Goal: Task Accomplishment & Management: Manage account settings

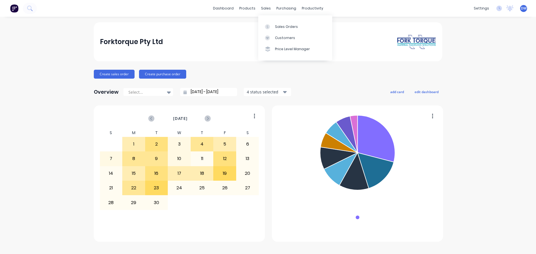
drag, startPoint x: 275, startPoint y: 23, endPoint x: 269, endPoint y: 19, distance: 7.3
click at [275, 23] on link "Sales Orders" at bounding box center [295, 26] width 74 height 11
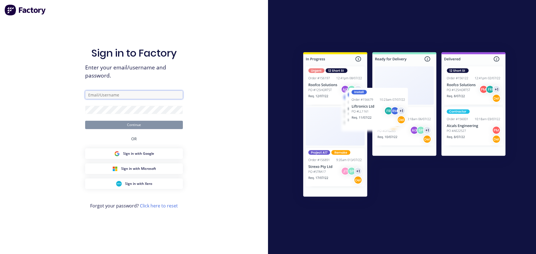
type input "debm@forktorque.com.au"
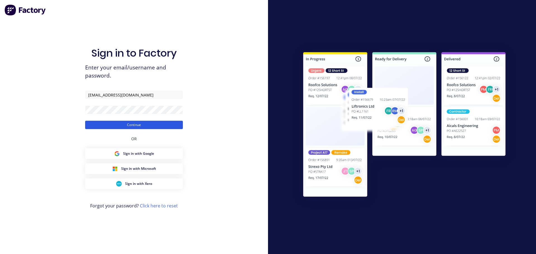
click at [113, 124] on button "Continue" at bounding box center [134, 125] width 98 height 8
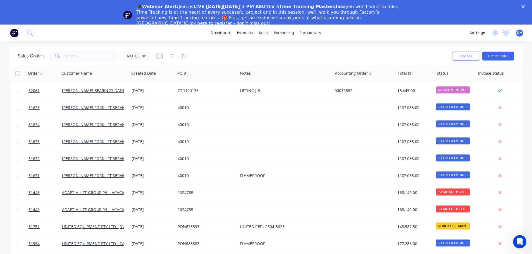
click at [524, 8] on polygon "Close" at bounding box center [522, 6] width 3 height 3
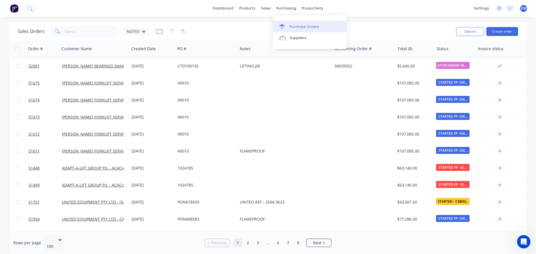
click at [295, 27] on div "Purchase Orders" at bounding box center [304, 26] width 30 height 5
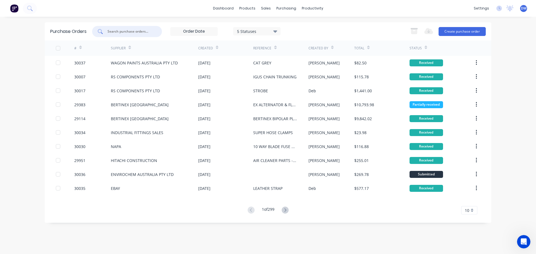
click at [136, 31] on input "text" at bounding box center [130, 32] width 46 height 6
type input "30017"
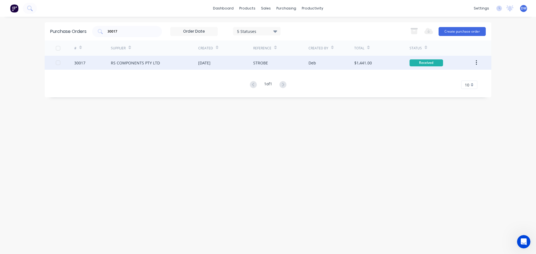
click at [131, 61] on div "RS COMPONENTS PTY LTD" at bounding box center [135, 63] width 49 height 6
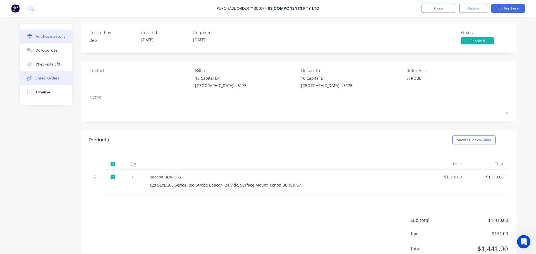
click at [48, 80] on div "Linked Orders" at bounding box center [47, 78] width 24 height 5
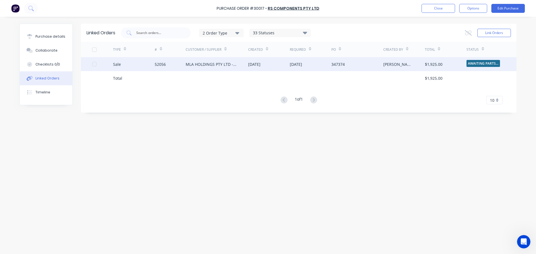
click at [207, 63] on div "MLA HOLDINGS PTY LTD - HEATHWOOD" at bounding box center [211, 64] width 51 height 6
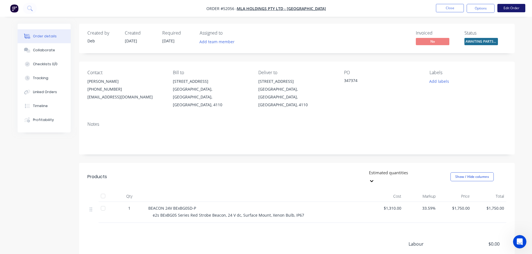
click at [503, 6] on button "Edit Order" at bounding box center [511, 8] width 28 height 8
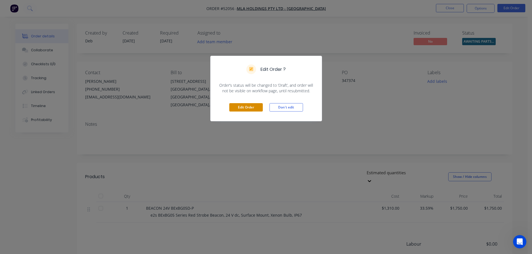
click at [233, 108] on button "Edit Order" at bounding box center [245, 107] width 33 height 8
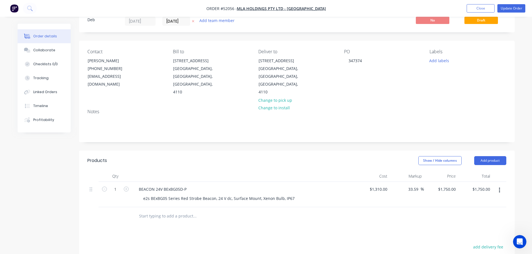
scroll to position [84, 0]
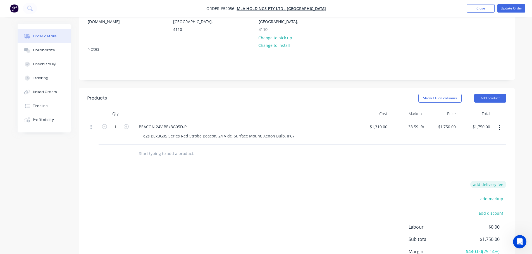
click at [488, 181] on button "add delivery fee" at bounding box center [488, 185] width 36 height 8
type input "40"
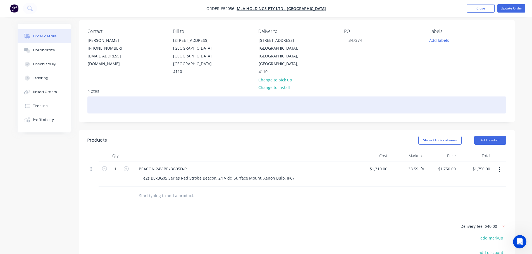
scroll to position [0, 0]
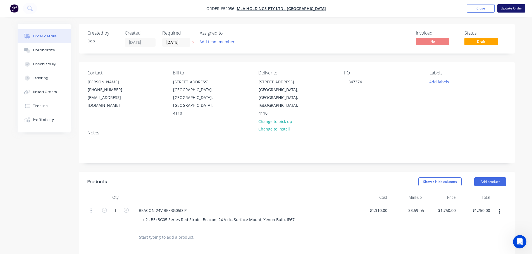
click at [509, 9] on button "Update Order" at bounding box center [511, 8] width 28 height 8
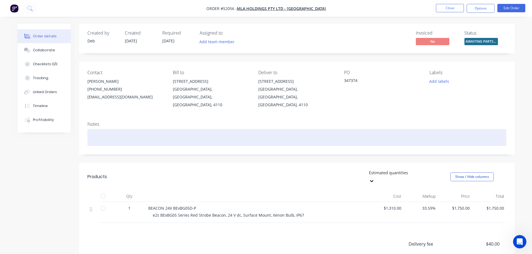
click at [99, 129] on div at bounding box center [296, 137] width 419 height 17
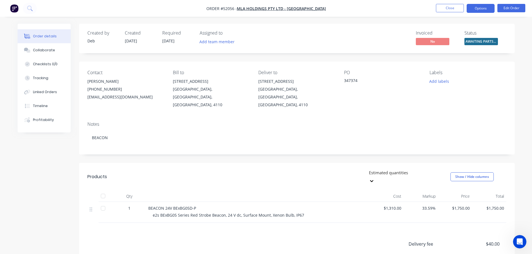
click at [479, 10] on button "Options" at bounding box center [480, 8] width 28 height 9
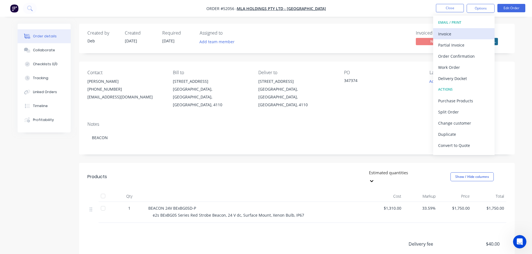
click at [455, 35] on div "Invoice" at bounding box center [463, 34] width 51 height 8
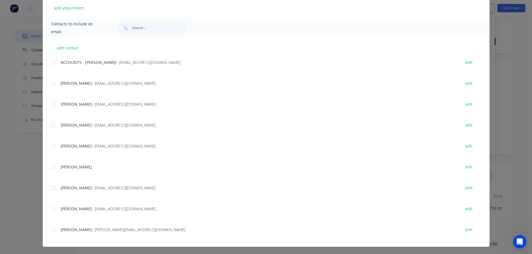
scroll to position [146, 0]
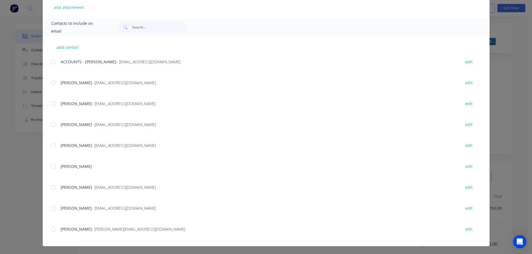
click at [49, 64] on div at bounding box center [53, 61] width 11 height 11
click at [51, 147] on div at bounding box center [53, 145] width 11 height 11
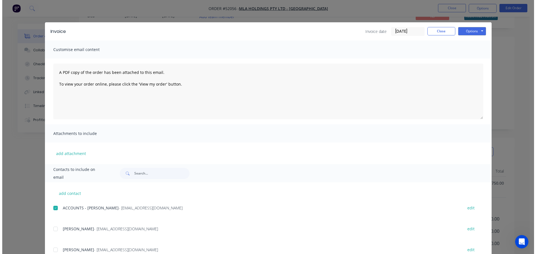
scroll to position [0, 0]
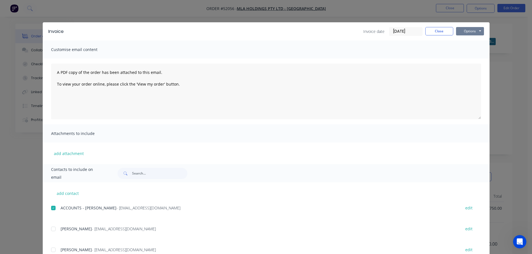
click at [467, 33] on button "Options" at bounding box center [470, 31] width 28 height 8
click at [469, 62] on button "Email" at bounding box center [474, 59] width 36 height 9
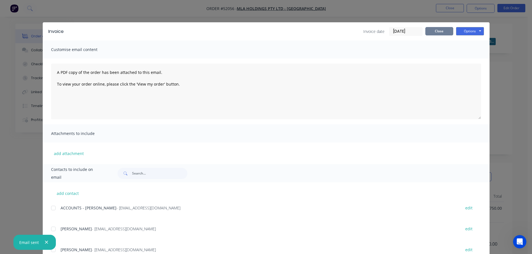
click at [445, 30] on button "Close" at bounding box center [439, 31] width 28 height 8
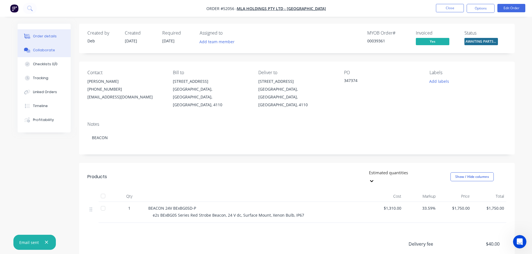
click at [30, 50] on icon at bounding box center [27, 50] width 6 height 5
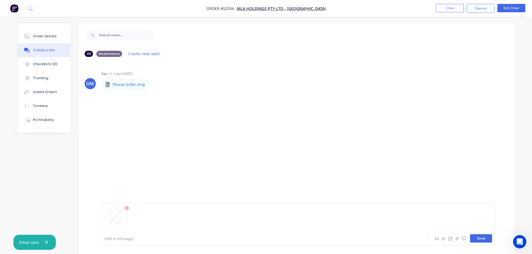
click at [490, 236] on button "Send" at bounding box center [481, 238] width 22 height 8
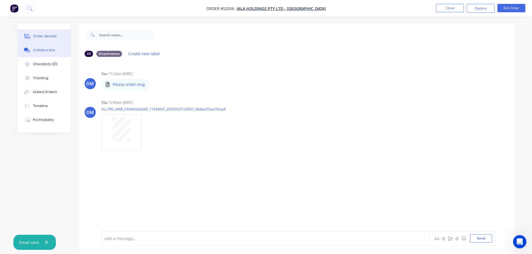
click at [54, 35] on div "Order details" at bounding box center [45, 36] width 24 height 5
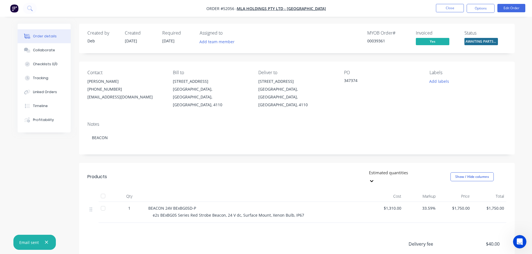
click at [470, 40] on span "AWAITING PARTS ..." at bounding box center [480, 41] width 33 height 7
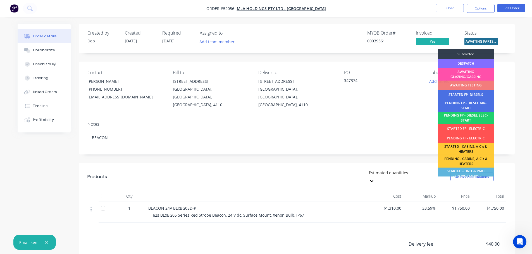
click at [468, 62] on div "DESPATCH" at bounding box center [466, 63] width 56 height 9
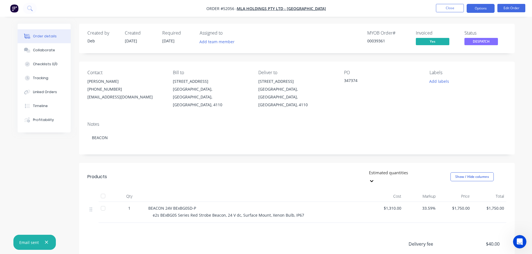
click at [471, 11] on button "Options" at bounding box center [480, 8] width 28 height 9
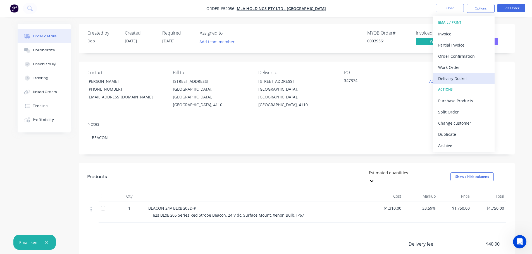
click at [457, 76] on div "Delivery Docket" at bounding box center [463, 79] width 51 height 8
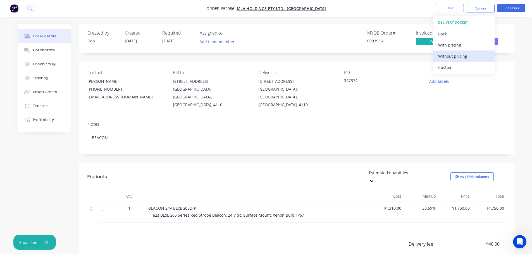
click at [446, 54] on div "Without pricing" at bounding box center [463, 56] width 51 height 8
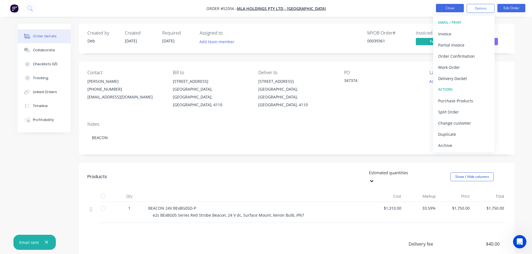
click at [462, 9] on button "Close" at bounding box center [450, 8] width 28 height 8
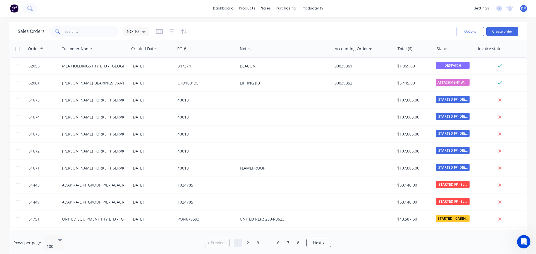
click at [31, 7] on icon at bounding box center [29, 8] width 4 height 4
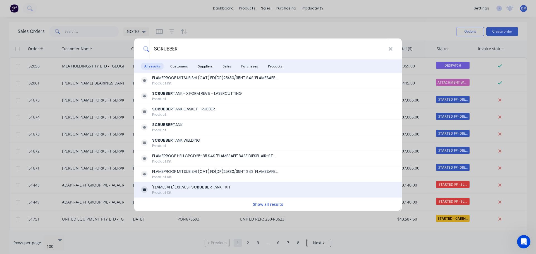
type input "SCRUBBER"
click at [211, 191] on div "Product Kit" at bounding box center [191, 192] width 79 height 5
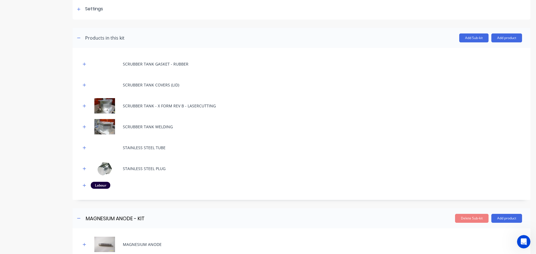
scroll to position [84, 0]
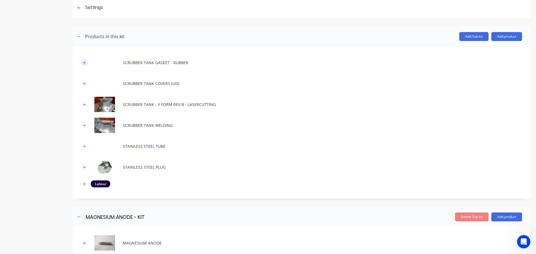
click at [84, 62] on icon "button" at bounding box center [84, 63] width 3 height 4
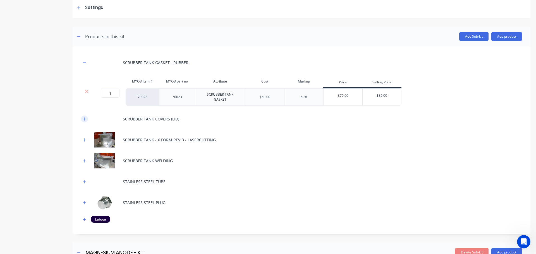
click at [83, 120] on icon "button" at bounding box center [84, 119] width 3 height 4
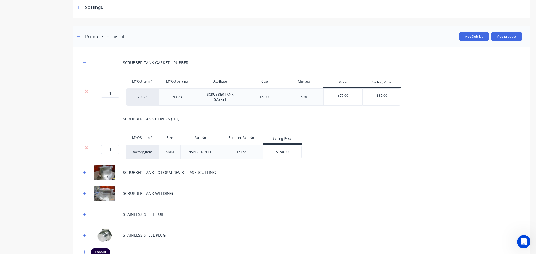
scroll to position [140, 0]
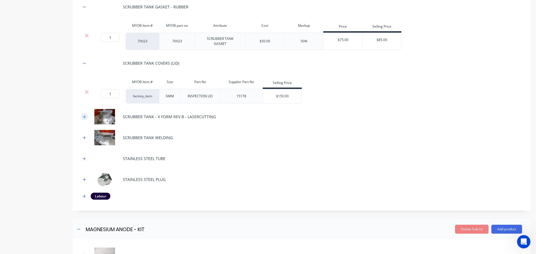
click at [83, 117] on icon "button" at bounding box center [84, 117] width 3 height 4
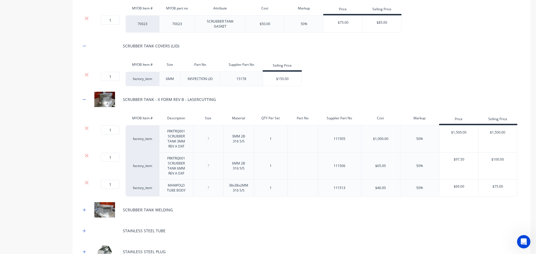
scroll to position [223, 0]
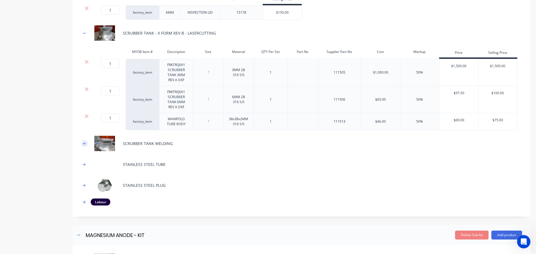
click at [84, 145] on icon "button" at bounding box center [84, 144] width 3 height 4
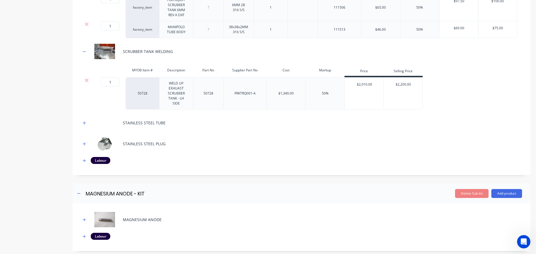
scroll to position [335, 0]
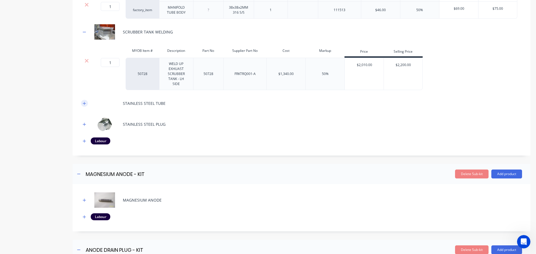
click at [83, 102] on icon "button" at bounding box center [84, 104] width 3 height 4
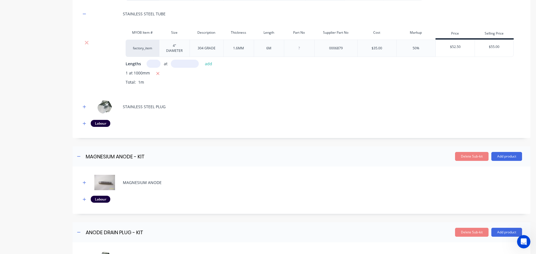
scroll to position [447, 0]
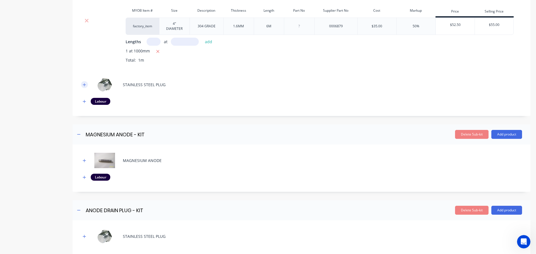
click at [85, 84] on icon "button" at bounding box center [84, 85] width 3 height 4
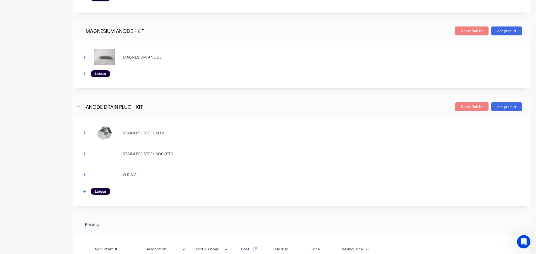
scroll to position [586, 0]
drag, startPoint x: 83, startPoint y: 55, endPoint x: 80, endPoint y: 58, distance: 3.6
click at [83, 56] on icon "button" at bounding box center [84, 57] width 3 height 4
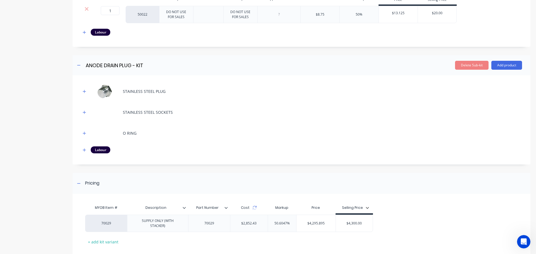
scroll to position [670, 0]
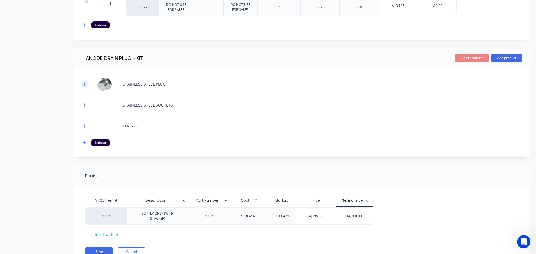
click at [83, 84] on icon "button" at bounding box center [84, 84] width 3 height 3
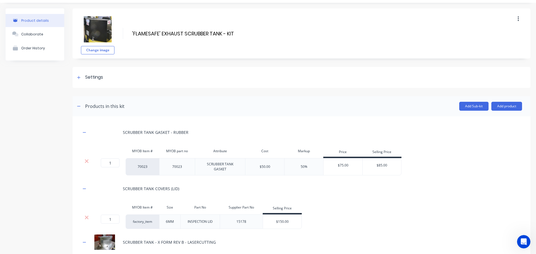
scroll to position [0, 0]
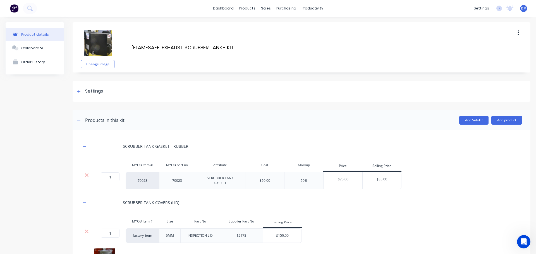
click at [11, 10] on img at bounding box center [14, 8] width 8 height 8
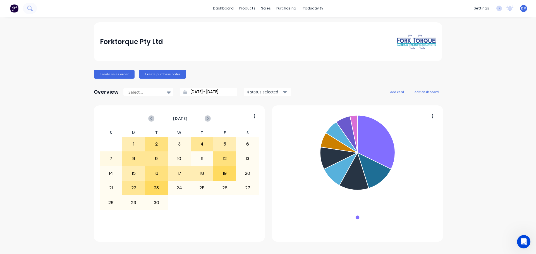
click at [30, 6] on icon at bounding box center [29, 8] width 5 height 5
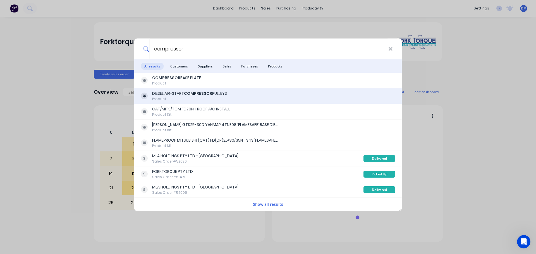
type input "compressor"
click at [179, 97] on div "Product" at bounding box center [189, 99] width 75 height 5
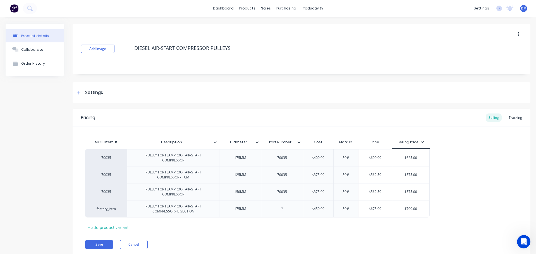
click at [14, 8] on img at bounding box center [14, 8] width 8 height 8
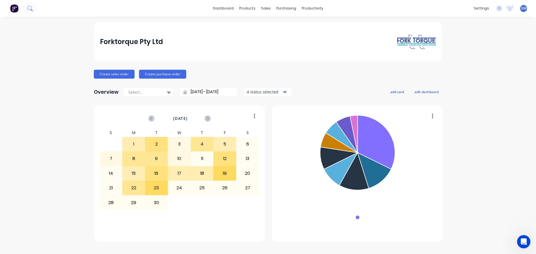
click at [29, 7] on icon at bounding box center [29, 8] width 5 height 5
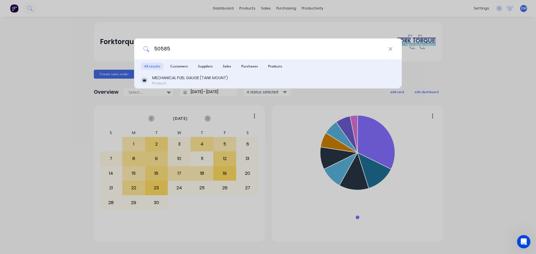
type input "50585"
click at [191, 77] on div "MECHANICAL FUEL GAUGE (TANK MOUNT)" at bounding box center [190, 78] width 76 height 6
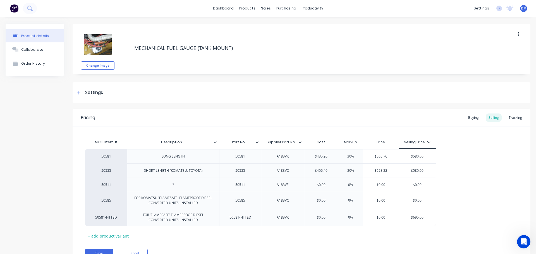
click at [29, 9] on icon at bounding box center [29, 8] width 5 height 5
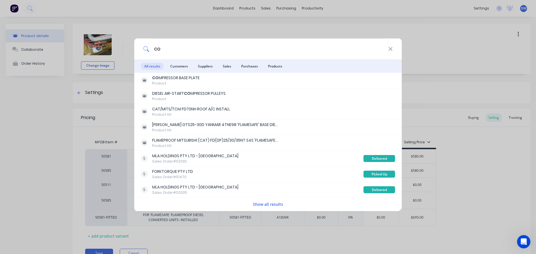
type input "c"
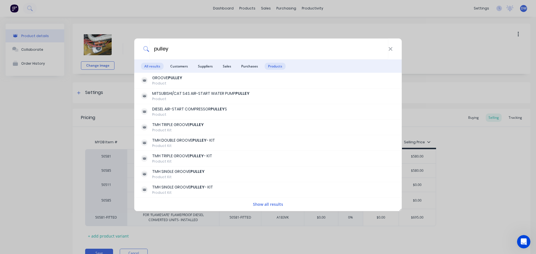
type input "pulley"
click at [276, 66] on span "Products" at bounding box center [275, 66] width 21 height 7
click at [267, 205] on button "Show all results" at bounding box center [267, 204] width 33 height 6
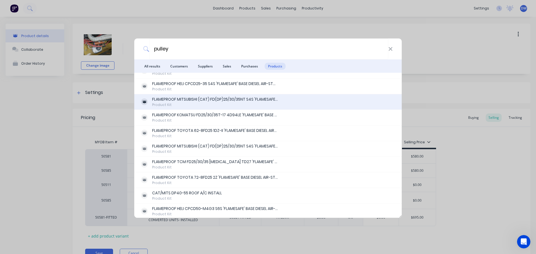
scroll to position [335, 0]
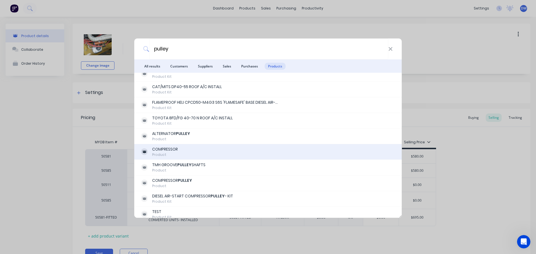
click at [199, 153] on div "COMPRESSOR Product" at bounding box center [268, 152] width 254 height 11
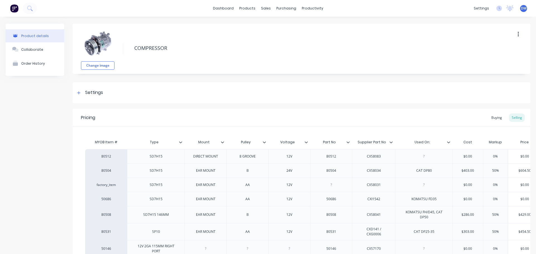
click at [14, 7] on img at bounding box center [14, 8] width 8 height 8
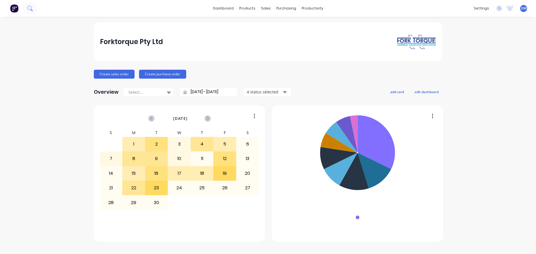
click at [32, 8] on icon at bounding box center [29, 8] width 5 height 5
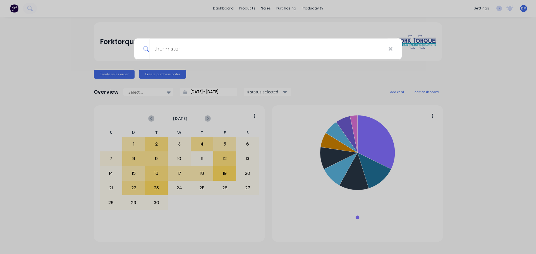
type input "thermistor"
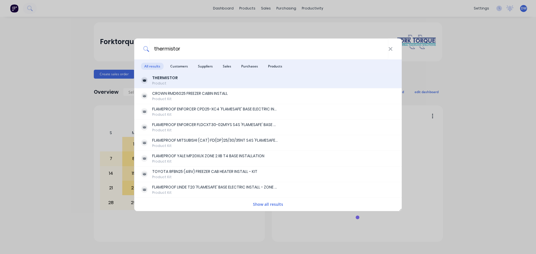
click at [166, 80] on b "THERMISTOR" at bounding box center [165, 78] width 26 height 6
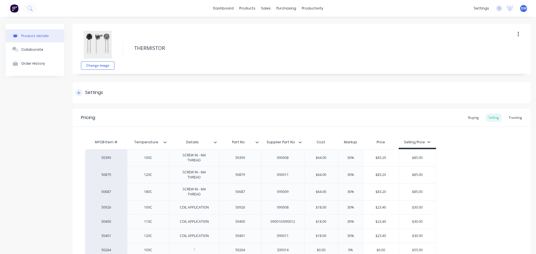
type textarea "x"
click at [12, 8] on img at bounding box center [14, 8] width 8 height 8
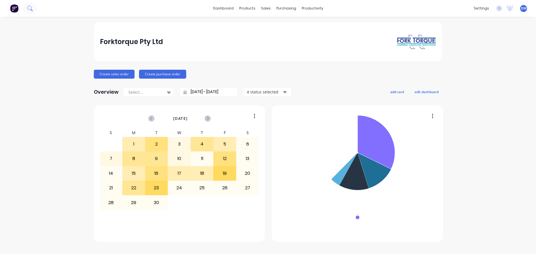
click at [27, 8] on icon at bounding box center [29, 8] width 5 height 5
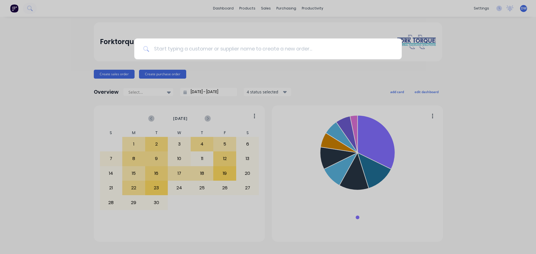
drag, startPoint x: 191, startPoint y: 50, endPoint x: 139, endPoint y: 56, distance: 52.0
click at [191, 50] on input at bounding box center [270, 49] width 243 height 21
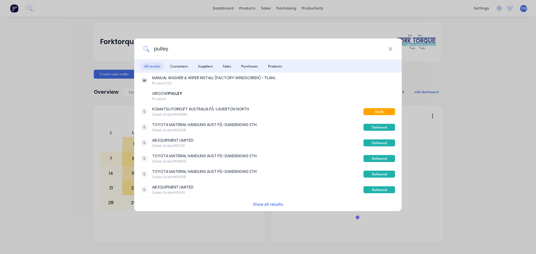
type input "pulley"
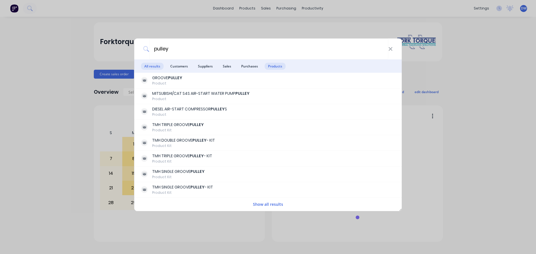
click at [274, 64] on span "Products" at bounding box center [275, 66] width 21 height 7
click at [263, 204] on button "Show all results" at bounding box center [267, 204] width 33 height 6
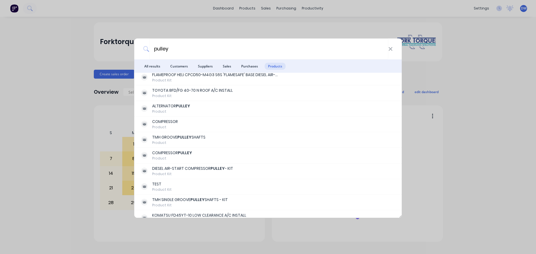
scroll to position [363, 0]
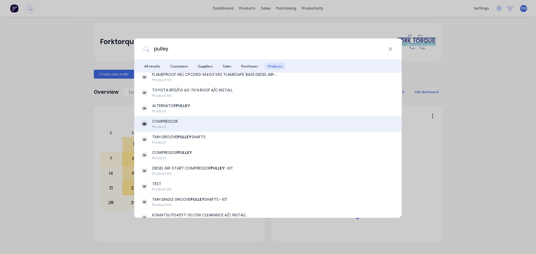
click at [176, 118] on div "COMPRESSOR Product" at bounding box center [267, 124] width 267 height 16
click at [171, 121] on div "COMPRESSOR" at bounding box center [165, 122] width 26 height 6
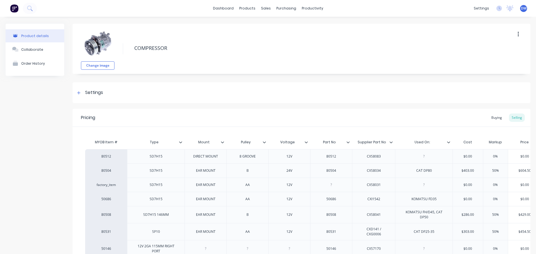
type textarea "x"
click at [13, 7] on img at bounding box center [14, 8] width 8 height 8
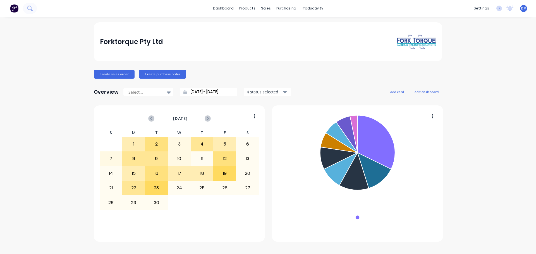
click at [32, 8] on icon at bounding box center [29, 8] width 5 height 5
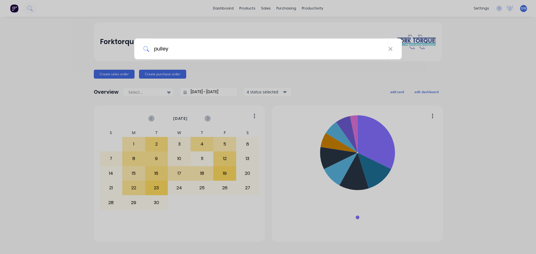
type input "pulley"
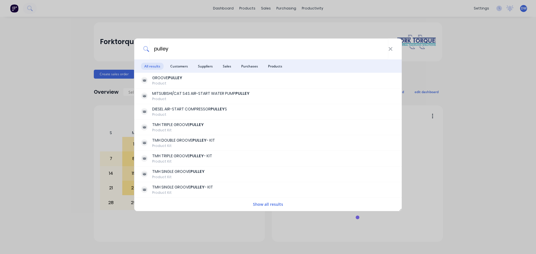
click at [271, 68] on span "Products" at bounding box center [275, 66] width 21 height 7
click at [263, 201] on button "Show all results" at bounding box center [267, 204] width 33 height 6
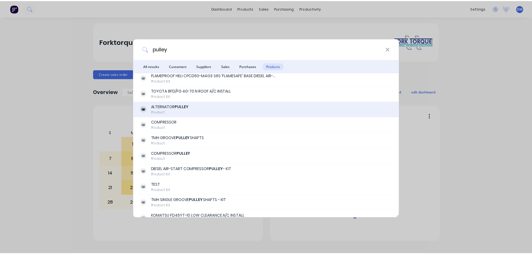
scroll to position [362, 0]
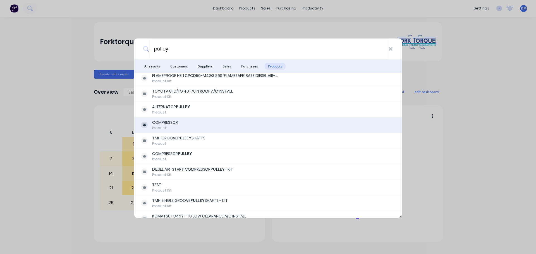
click at [176, 124] on div "COMPRESSOR" at bounding box center [165, 123] width 26 height 6
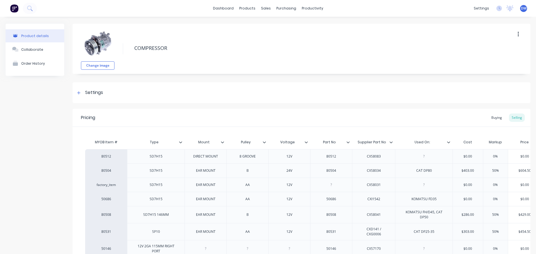
type textarea "x"
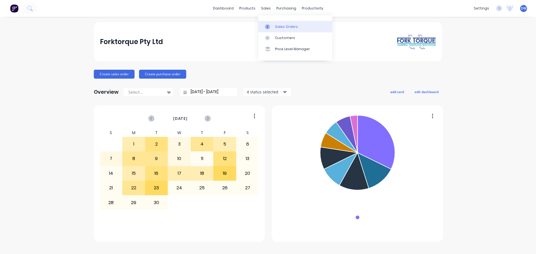
click at [284, 25] on div "Sales Orders" at bounding box center [286, 26] width 23 height 5
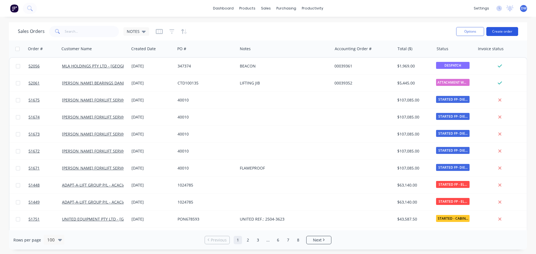
click at [496, 35] on button "Create order" at bounding box center [502, 31] width 32 height 9
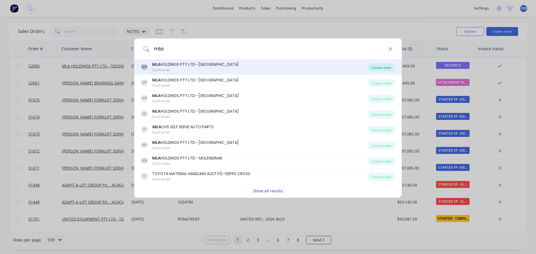
type input "mla"
click at [377, 67] on div "Create order" at bounding box center [381, 68] width 27 height 8
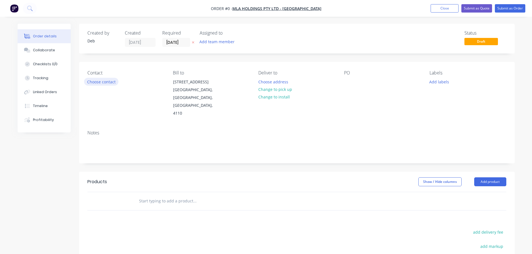
click at [106, 83] on button "Choose contact" at bounding box center [101, 82] width 34 height 8
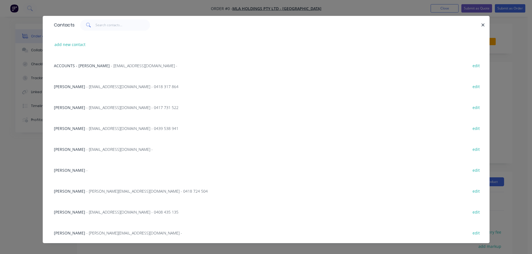
scroll to position [12, 0]
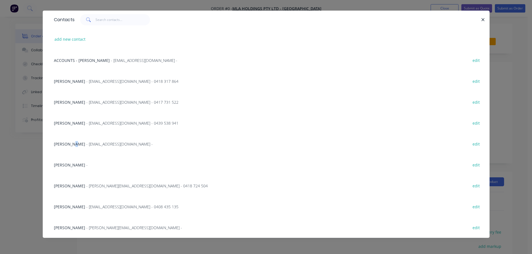
click at [75, 143] on span "ROBERT WHIGHAM" at bounding box center [69, 143] width 31 height 5
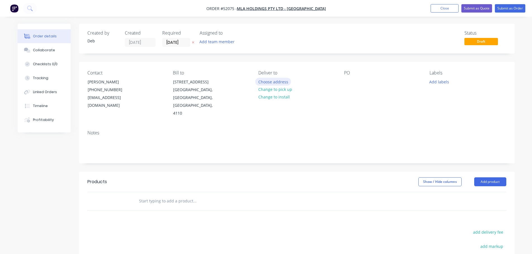
click at [269, 80] on button "Choose address" at bounding box center [273, 82] width 36 height 8
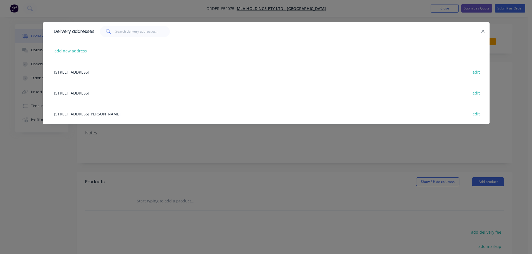
click at [123, 73] on div "60 HUB CRESCENT, HEATHWOOD, Queensland, Australia, 4110 edit" at bounding box center [266, 71] width 430 height 21
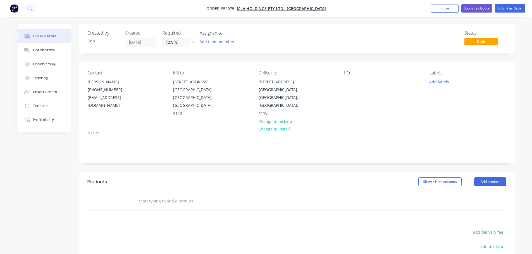
click at [343, 83] on div "Contact ROBERT WHIGHAM (07) 3376 7488 qldspares@mlaholdings.com.au Bill to 60 H…" at bounding box center [296, 94] width 435 height 64
click at [345, 83] on div at bounding box center [348, 82] width 9 height 8
click at [347, 82] on div at bounding box center [348, 82] width 9 height 8
click at [159, 196] on input "text" at bounding box center [195, 201] width 112 height 11
click at [156, 196] on input "text" at bounding box center [195, 201] width 112 height 11
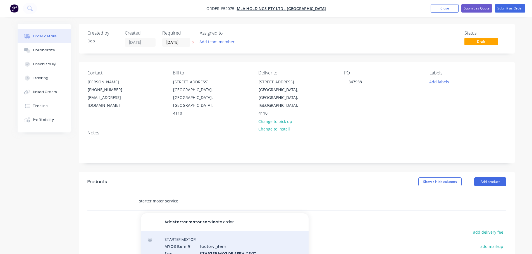
type input "starter motor service"
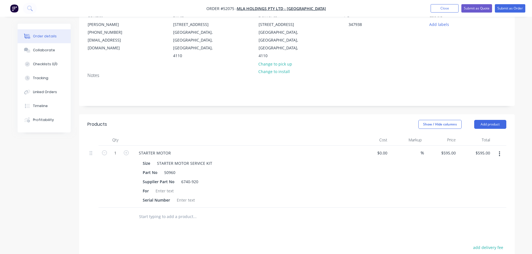
scroll to position [84, 0]
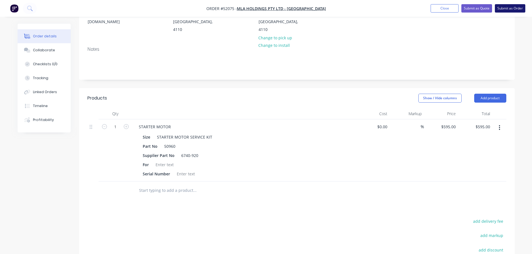
click at [515, 6] on button "Submit as Order" at bounding box center [510, 8] width 30 height 8
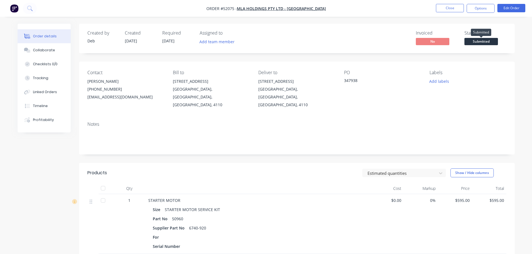
click at [483, 42] on span "Submitted" at bounding box center [480, 41] width 33 height 7
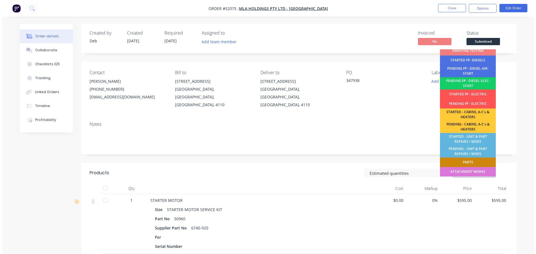
scroll to position [84, 0]
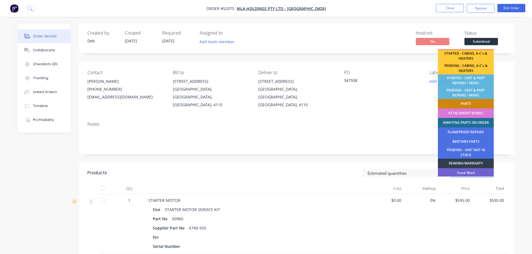
click at [462, 121] on div "AWAITING PARTS ON ORDER" at bounding box center [466, 122] width 56 height 9
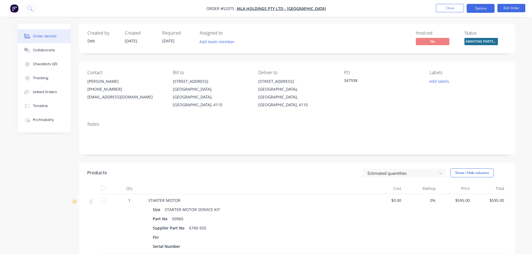
click at [483, 9] on button "Options" at bounding box center [480, 8] width 28 height 9
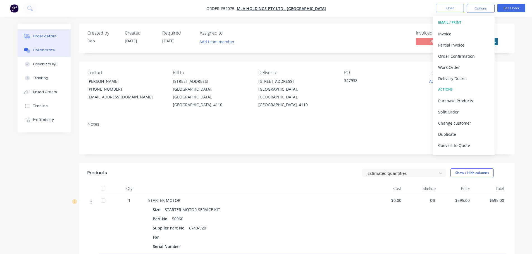
click at [36, 51] on div "Collaborate" at bounding box center [44, 50] width 22 height 5
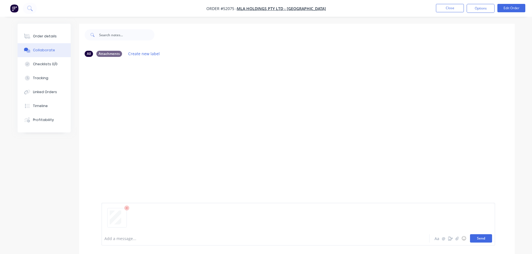
click at [477, 239] on button "Send" at bounding box center [481, 238] width 22 height 8
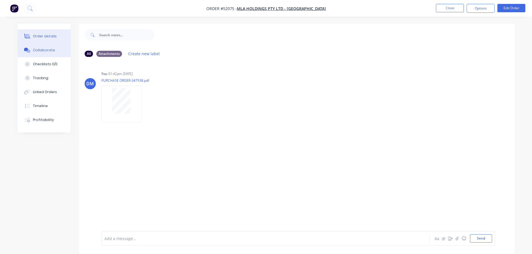
click at [36, 36] on div "Order details" at bounding box center [45, 36] width 24 height 5
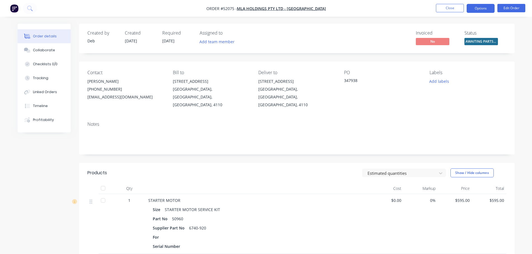
click at [475, 10] on button "Options" at bounding box center [480, 8] width 28 height 9
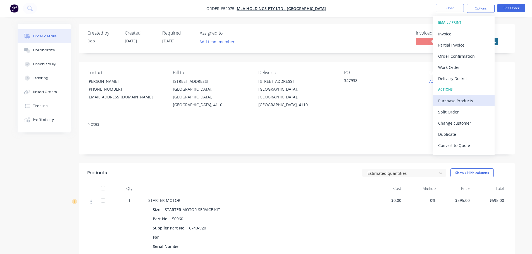
click at [450, 102] on div "Purchase Products" at bounding box center [463, 101] width 51 height 8
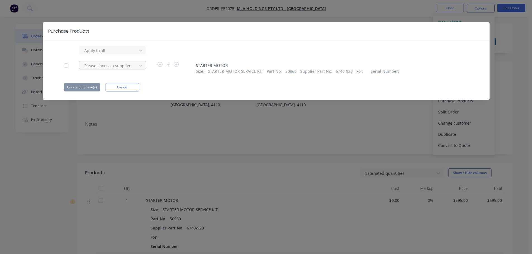
click at [112, 65] on div at bounding box center [109, 65] width 50 height 7
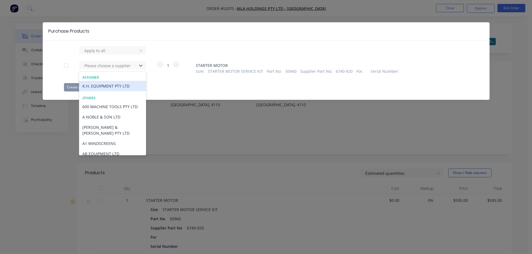
click at [105, 87] on div "K.H. EQUIPMENT PTY LTD" at bounding box center [112, 86] width 67 height 10
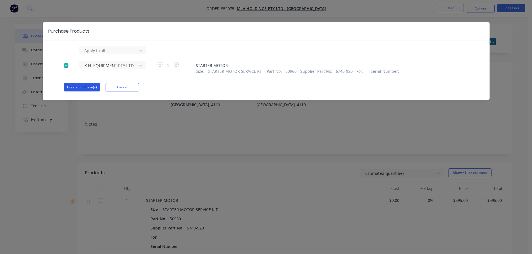
click at [79, 88] on button "Create purchase(s)" at bounding box center [82, 87] width 36 height 8
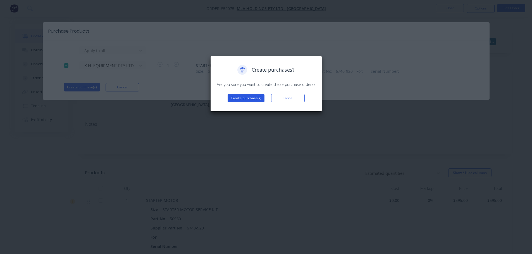
click at [242, 98] on button "Create purchase(s)" at bounding box center [245, 98] width 37 height 8
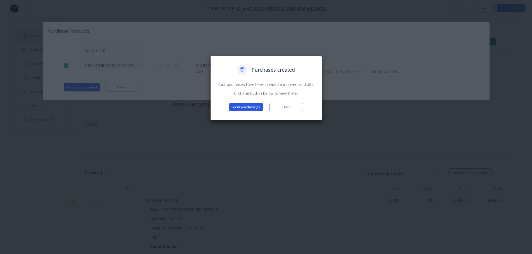
click at [234, 107] on button "View purchase(s)" at bounding box center [245, 107] width 33 height 8
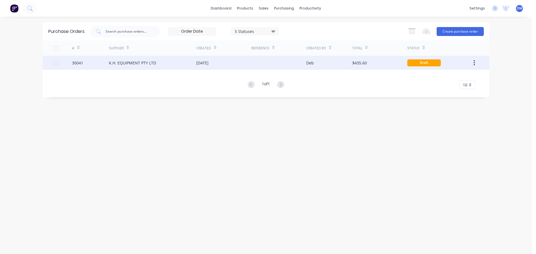
click at [202, 64] on div "[DATE]" at bounding box center [202, 63] width 12 height 6
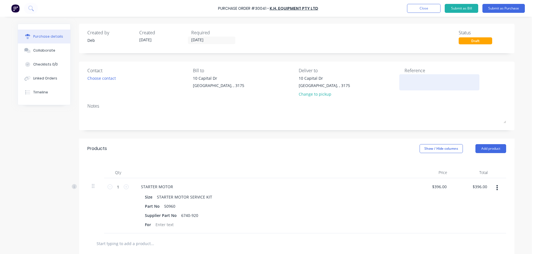
click at [410, 81] on textarea at bounding box center [439, 81] width 70 height 13
type textarea "STARTER MOTOR SERVICE"
type textarea "x"
type textarea "STARTER MOTOR SERVICE"
type textarea "x"
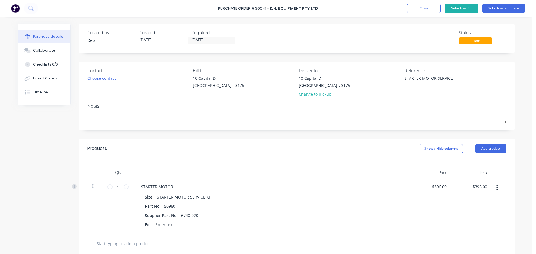
type textarea "STARTER MOTOR SERVICE K"
type textarea "x"
type textarea "STARTER MOTOR SERVICE KI"
type textarea "x"
type textarea "STARTER MOTOR SERVICE KIT"
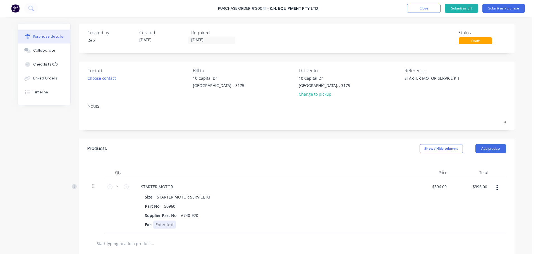
type textarea "x"
type textarea "STARTER MOTOR SERVICE KIT"
click at [156, 225] on div at bounding box center [164, 225] width 23 height 8
type textarea "x"
click at [158, 223] on div at bounding box center [164, 225] width 23 height 8
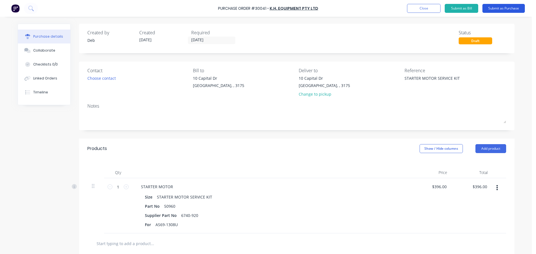
click at [493, 5] on button "Submit as Purchase" at bounding box center [503, 8] width 42 height 9
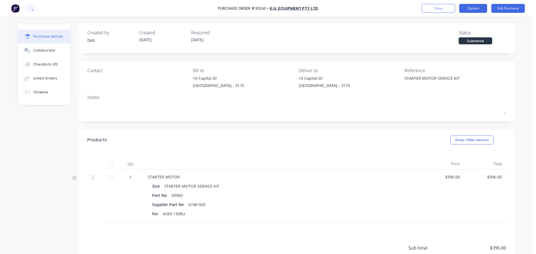
click at [471, 12] on button "Options" at bounding box center [473, 8] width 28 height 9
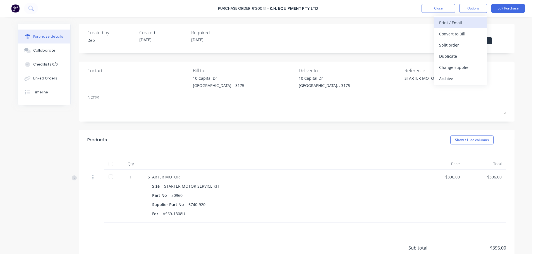
click at [460, 25] on div "Print / Email" at bounding box center [460, 23] width 43 height 8
click at [447, 32] on div "With pricing" at bounding box center [460, 34] width 43 height 8
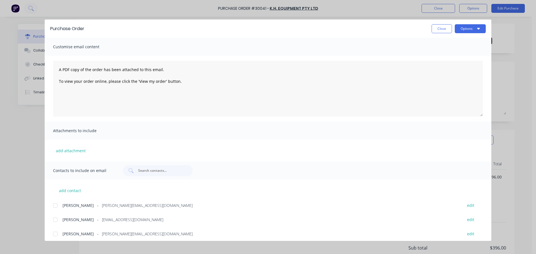
click at [55, 221] on div at bounding box center [55, 219] width 11 height 11
click at [469, 30] on button "Options" at bounding box center [470, 28] width 31 height 9
click at [452, 66] on div "Email" at bounding box center [459, 65] width 43 height 8
click at [448, 30] on button "Close" at bounding box center [441, 28] width 20 height 9
type textarea "x"
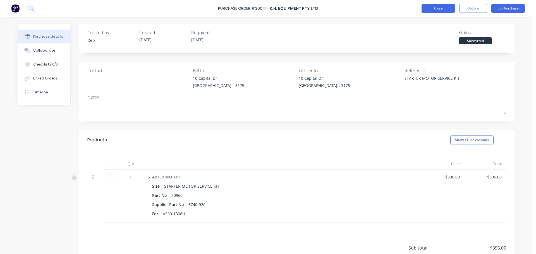
click at [434, 7] on button "Close" at bounding box center [437, 8] width 33 height 9
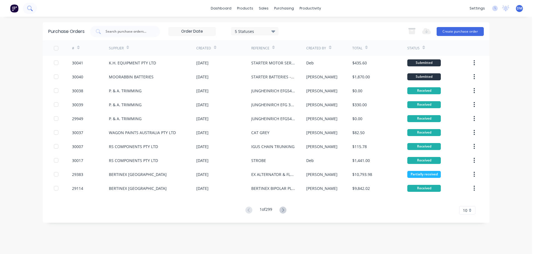
click at [28, 9] on icon at bounding box center [29, 8] width 4 height 4
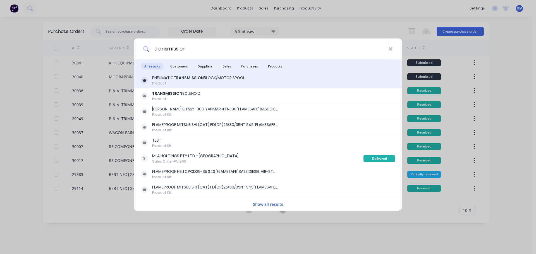
type input "transmission"
click at [227, 82] on div "Product" at bounding box center [198, 83] width 93 height 5
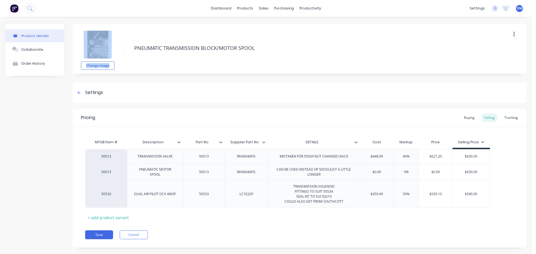
click at [279, 28] on div "Change image PNEUMATIC TRANSMISSION BLOCK/MOTOR SPOOL" at bounding box center [300, 49] width 454 height 50
click at [16, 10] on img at bounding box center [14, 8] width 8 height 8
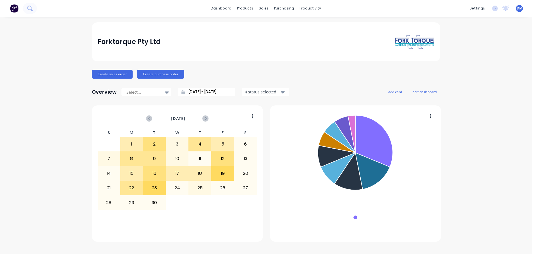
click at [27, 8] on button at bounding box center [30, 8] width 14 height 11
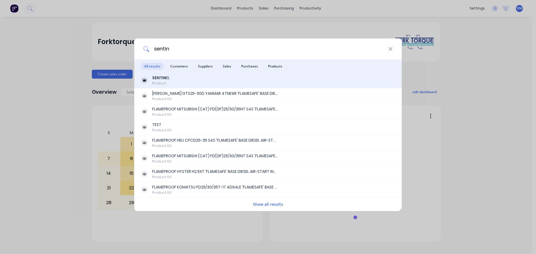
type input "sentin"
click at [214, 76] on div "SENTIN EL Product" at bounding box center [268, 80] width 254 height 11
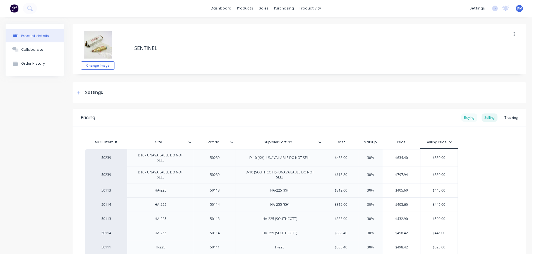
click at [461, 118] on div "Buying" at bounding box center [469, 118] width 16 height 8
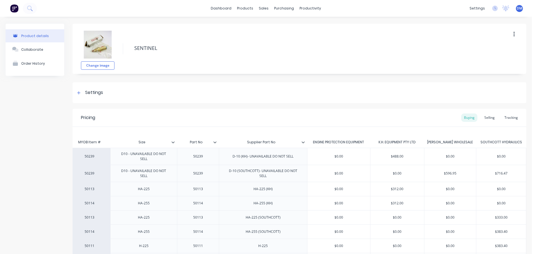
click at [16, 8] on img at bounding box center [14, 8] width 8 height 8
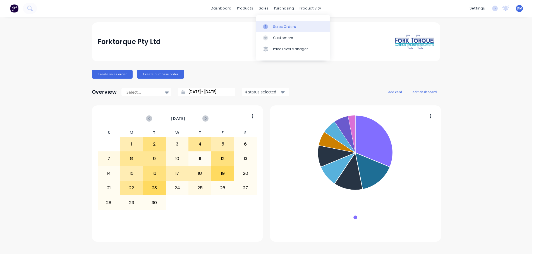
click at [287, 24] on link "Sales Orders" at bounding box center [293, 26] width 74 height 11
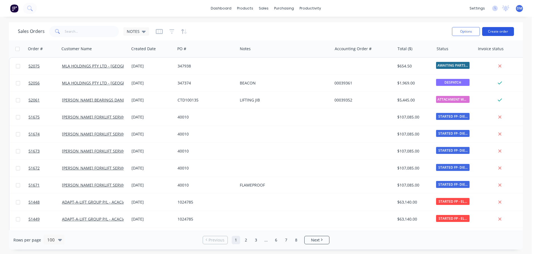
click at [495, 34] on button "Create order" at bounding box center [498, 31] width 32 height 9
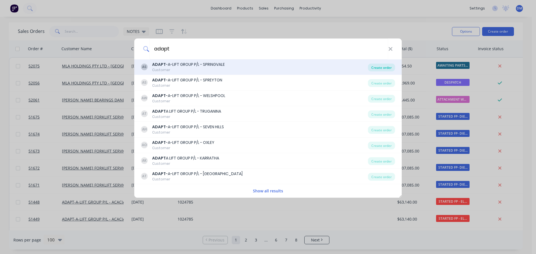
type input "adapt"
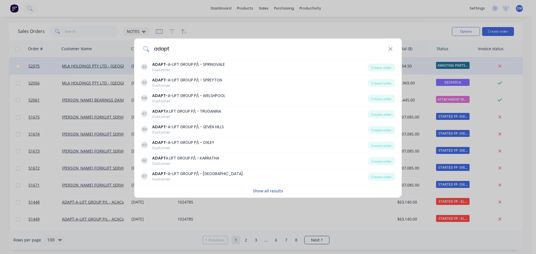
click at [394, 65] on div "Create order" at bounding box center [381, 68] width 27 height 8
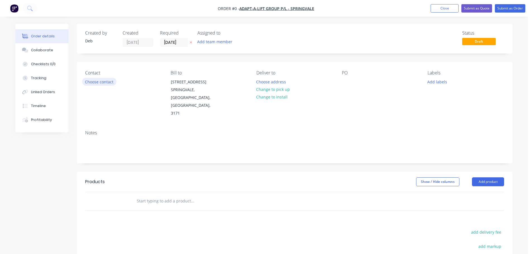
click at [104, 81] on button "Choose contact" at bounding box center [99, 82] width 34 height 8
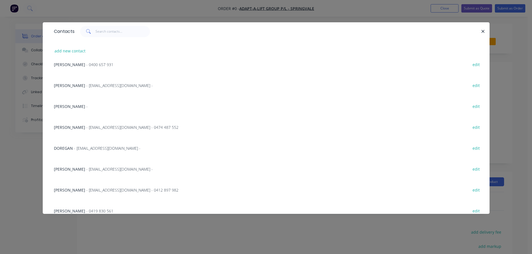
scroll to position [433, 0]
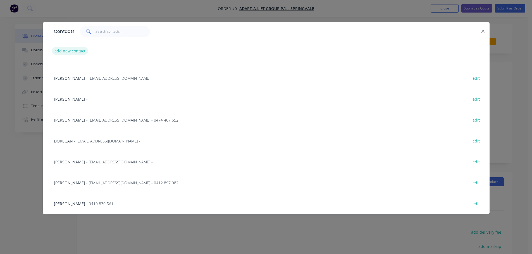
click at [74, 52] on button "add new contact" at bounding box center [70, 51] width 37 height 8
select select "AU"
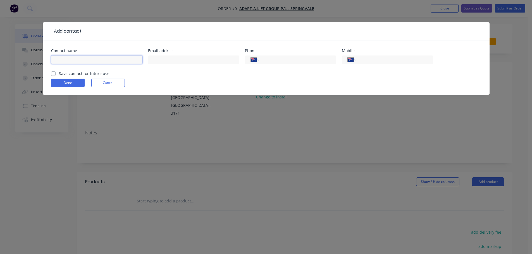
click at [96, 59] on input "text" at bounding box center [96, 60] width 91 height 8
type input "DAVE"
click at [59, 74] on label "Save contact for future use" at bounding box center [84, 74] width 51 height 6
click at [54, 74] on input "Save contact for future use" at bounding box center [53, 73] width 4 height 5
checkbox input "true"
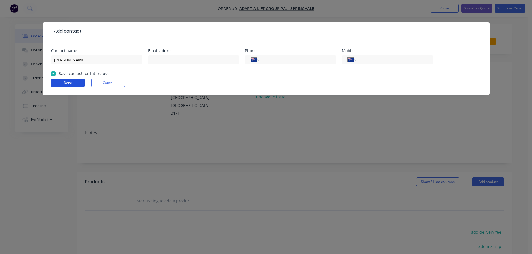
click at [61, 82] on button "Done" at bounding box center [67, 83] width 33 height 8
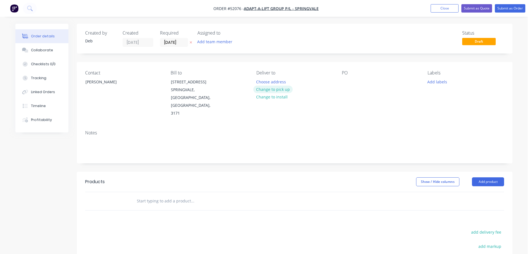
click at [276, 89] on button "Change to pick up" at bounding box center [273, 90] width 40 height 8
click at [348, 83] on div at bounding box center [346, 82] width 9 height 8
click at [149, 196] on input "text" at bounding box center [192, 201] width 112 height 11
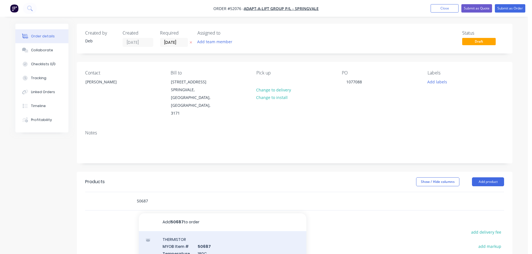
type input "50687"
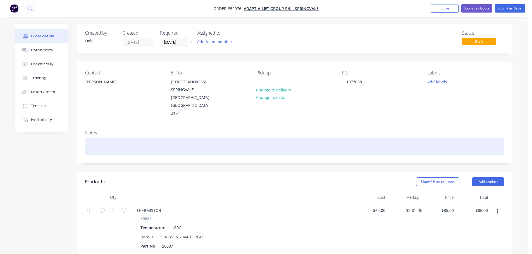
click at [112, 138] on div at bounding box center [294, 146] width 419 height 17
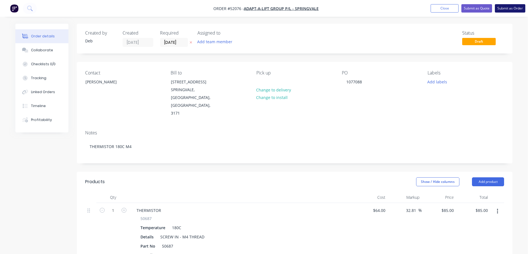
click at [506, 7] on button "Submit as Order" at bounding box center [510, 8] width 30 height 8
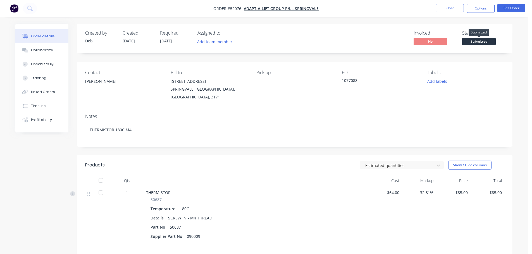
click at [484, 42] on span "Submitted" at bounding box center [478, 41] width 33 height 7
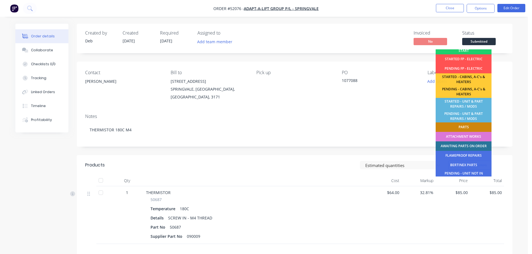
scroll to position [113, 0]
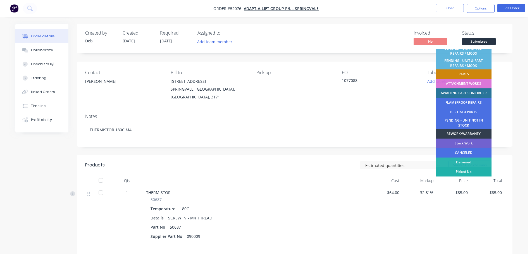
click at [471, 171] on div "Picked Up" at bounding box center [463, 171] width 56 height 9
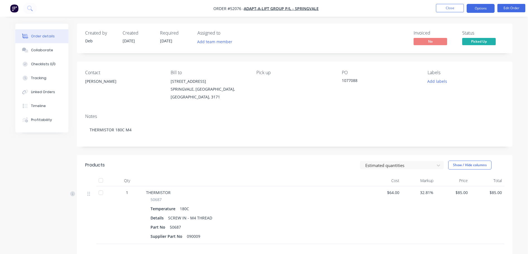
click at [475, 9] on button "Options" at bounding box center [480, 8] width 28 height 9
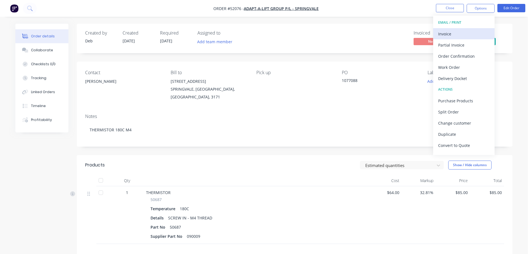
click at [463, 33] on div "Invoice" at bounding box center [463, 34] width 51 height 8
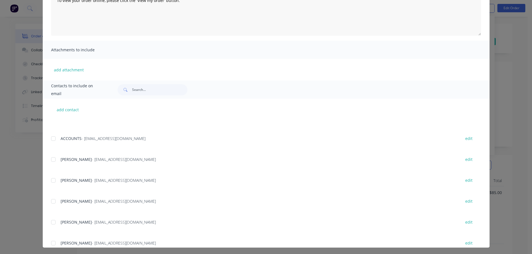
scroll to position [56, 0]
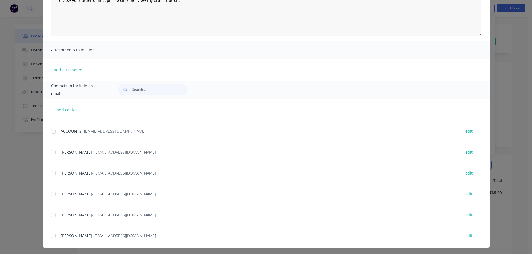
click at [51, 131] on div at bounding box center [53, 131] width 11 height 11
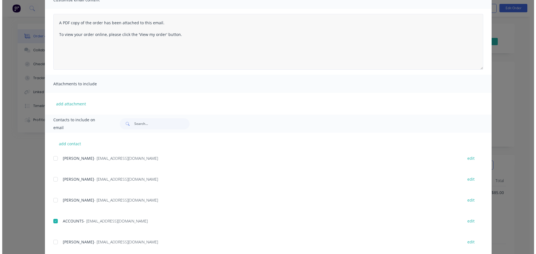
scroll to position [0, 0]
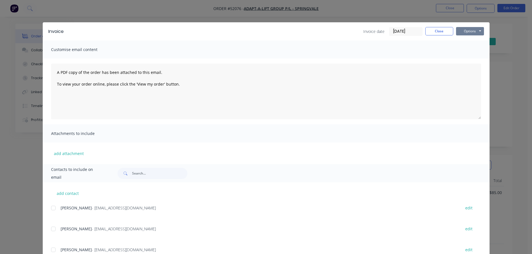
click at [476, 30] on button "Options" at bounding box center [470, 31] width 28 height 8
click at [470, 58] on button "Email" at bounding box center [474, 59] width 36 height 9
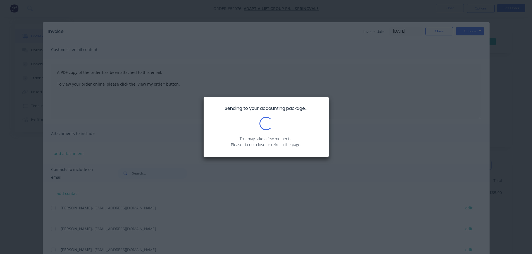
click at [435, 32] on div "Sending to your accounting package... Loading... This may take a few moments. P…" at bounding box center [266, 127] width 532 height 254
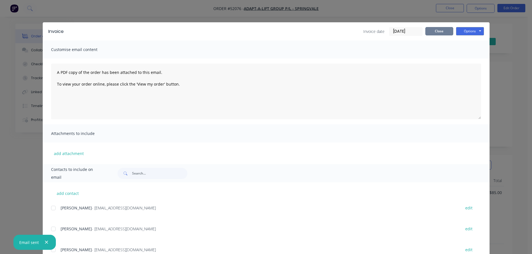
click at [435, 32] on button "Close" at bounding box center [439, 31] width 28 height 8
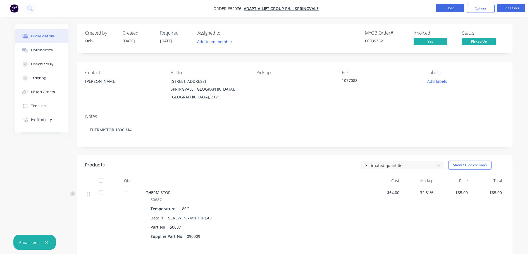
click at [444, 8] on button "Close" at bounding box center [450, 8] width 28 height 8
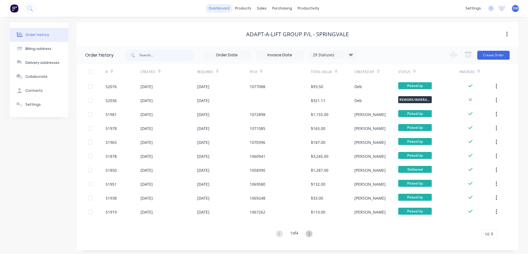
click at [218, 8] on link "dashboard" at bounding box center [219, 8] width 26 height 8
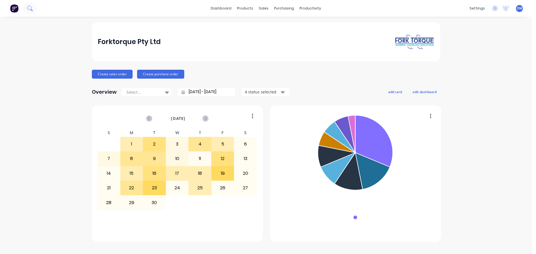
click at [28, 9] on icon at bounding box center [29, 8] width 4 height 4
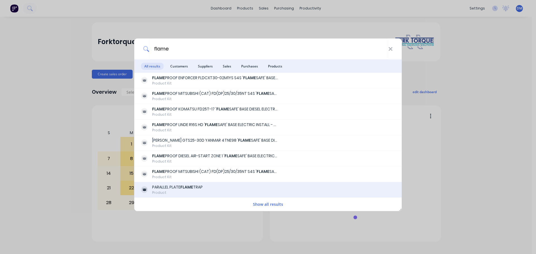
type input "flame"
click at [222, 189] on div "PARALLEL PLATE FLAME TRAP Product" at bounding box center [268, 189] width 254 height 11
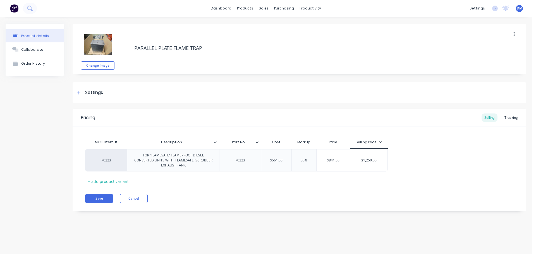
click at [33, 8] on button at bounding box center [30, 8] width 14 height 11
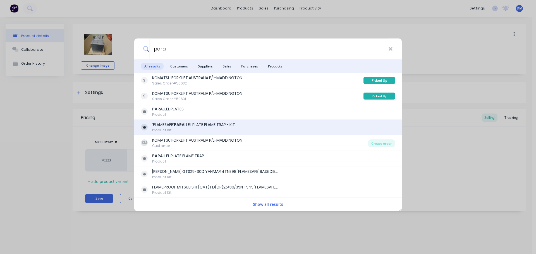
type input "para"
click at [194, 124] on div "'FLAMESAFE' PARA LLEL PLATE FLAME TRAP - KIT" at bounding box center [193, 125] width 83 height 6
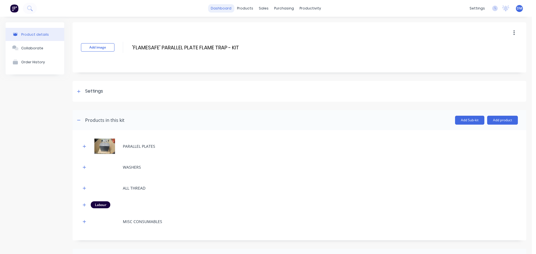
click at [217, 9] on link "dashboard" at bounding box center [221, 8] width 26 height 8
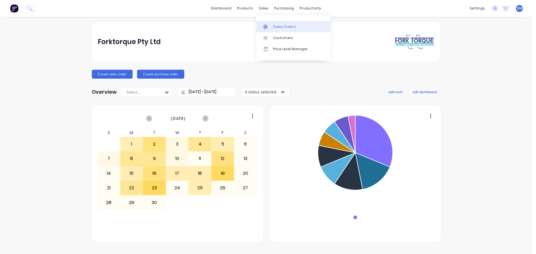
click at [268, 26] on div at bounding box center [267, 26] width 8 height 5
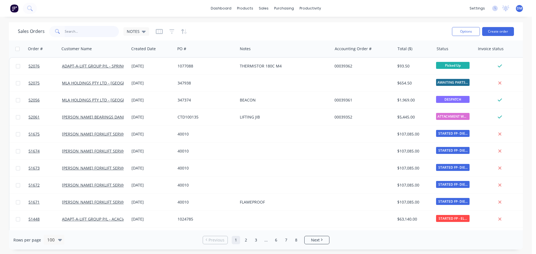
click at [77, 33] on input "text" at bounding box center [92, 31] width 54 height 11
type input "1076669"
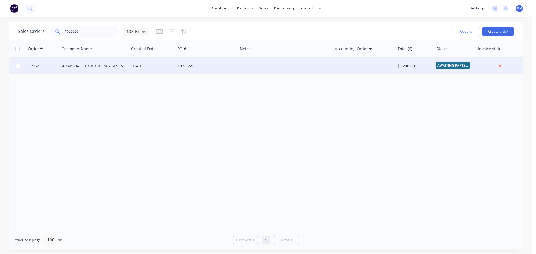
click at [225, 65] on div "1076669" at bounding box center [204, 66] width 55 height 6
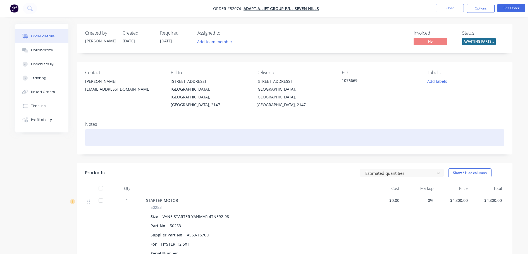
click at [109, 129] on div at bounding box center [294, 137] width 419 height 17
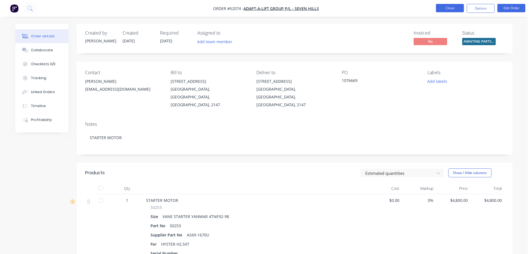
click at [447, 9] on button "Close" at bounding box center [450, 8] width 28 height 8
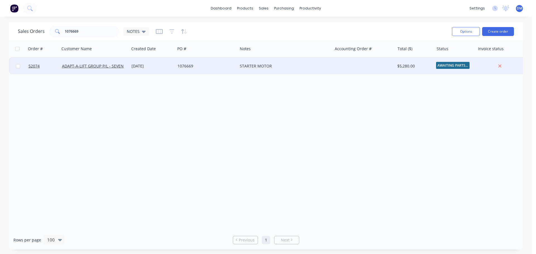
click at [250, 69] on div "STARTER MOTOR" at bounding box center [283, 66] width 86 height 6
click at [228, 67] on div "1076669" at bounding box center [204, 66] width 55 height 6
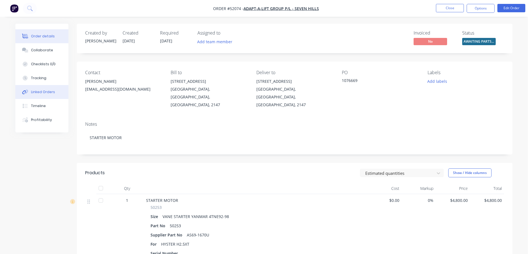
click at [40, 92] on div "Linked Orders" at bounding box center [43, 92] width 24 height 5
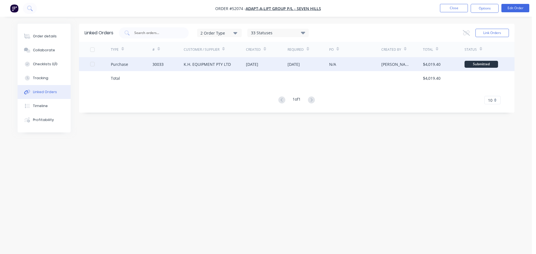
click at [276, 61] on div "[DATE]" at bounding box center [267, 64] width 42 height 14
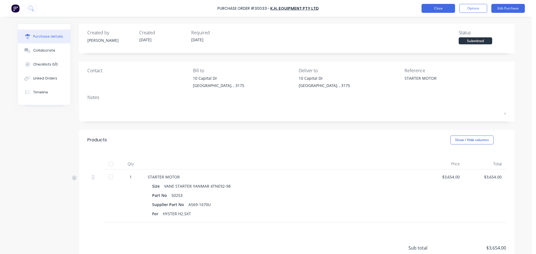
click at [433, 8] on button "Close" at bounding box center [437, 8] width 33 height 9
